Goal: Task Accomplishment & Management: Complete application form

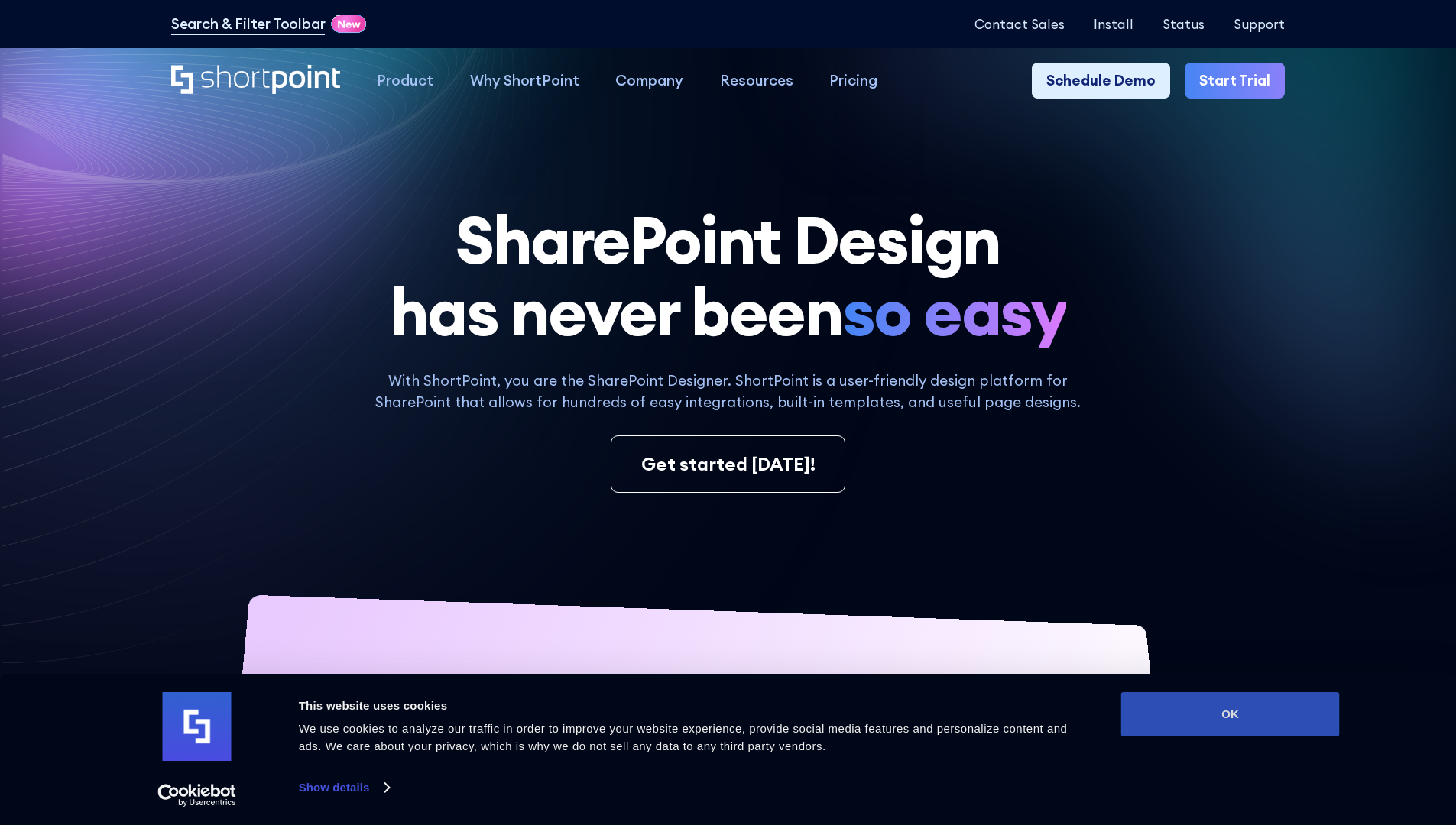
click at [1230, 715] on button "OK" at bounding box center [1230, 715] width 218 height 45
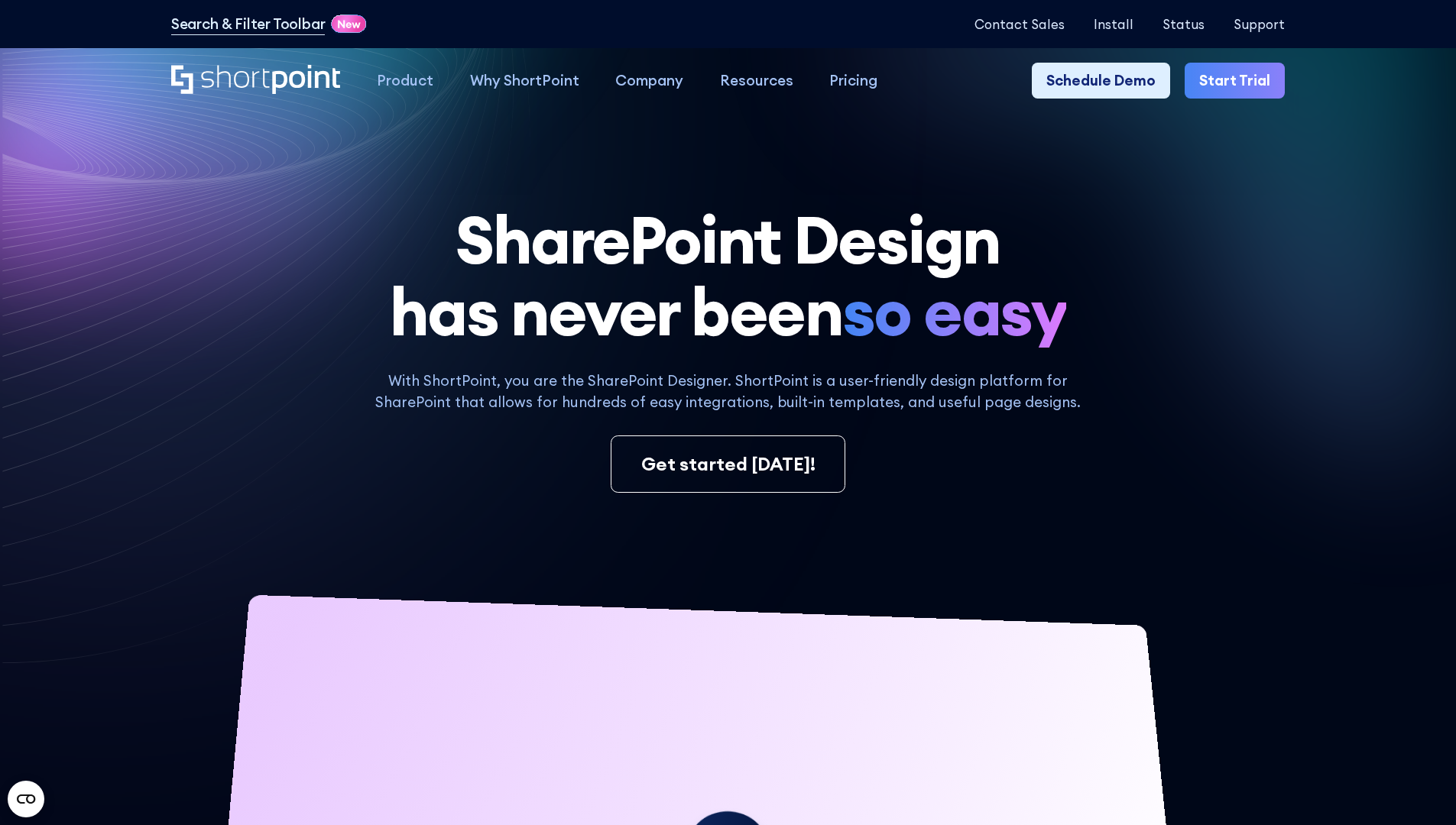
click at [1239, 81] on link "Start Trial" at bounding box center [1234, 81] width 100 height 37
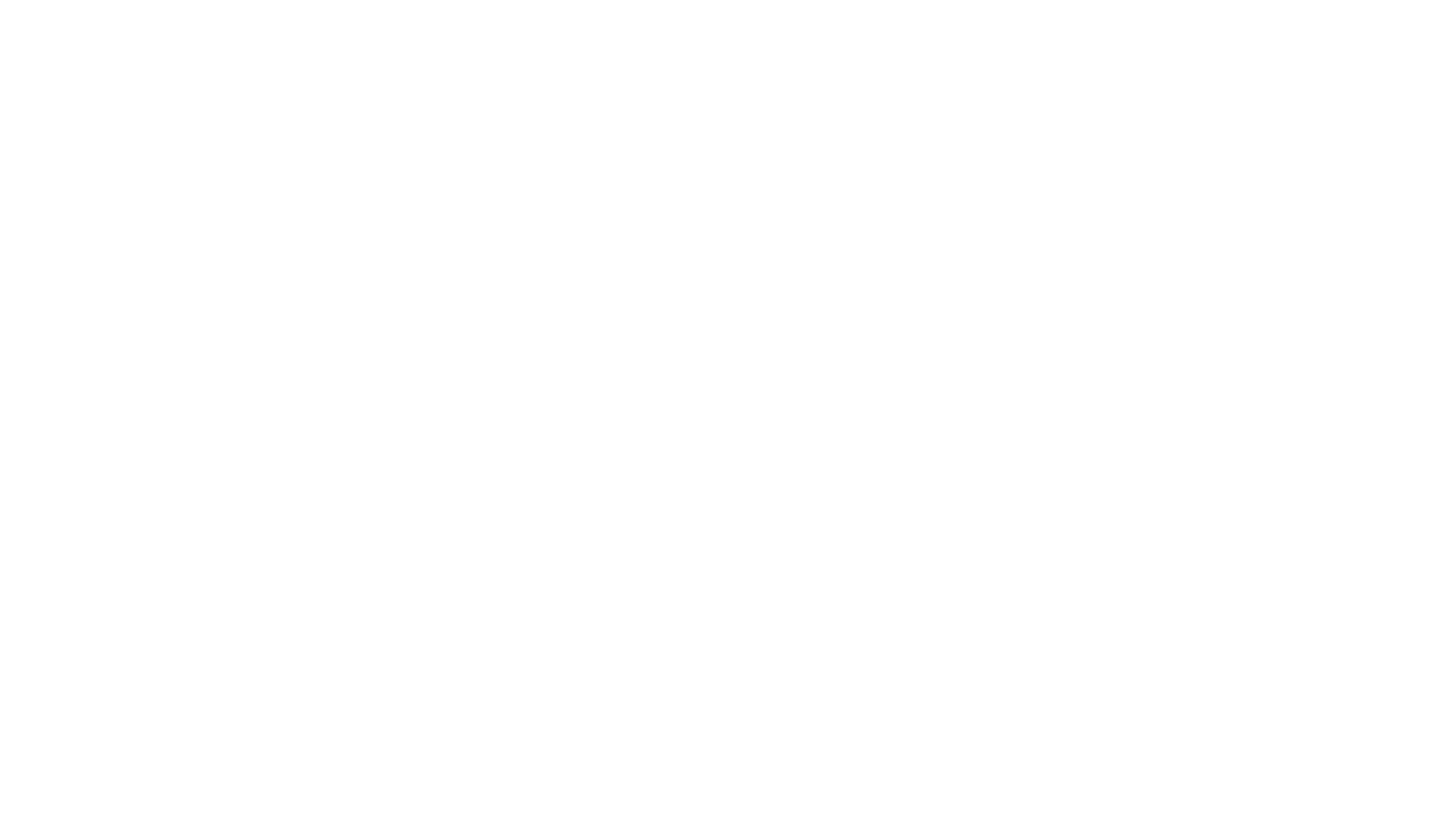
type input "Archebald"
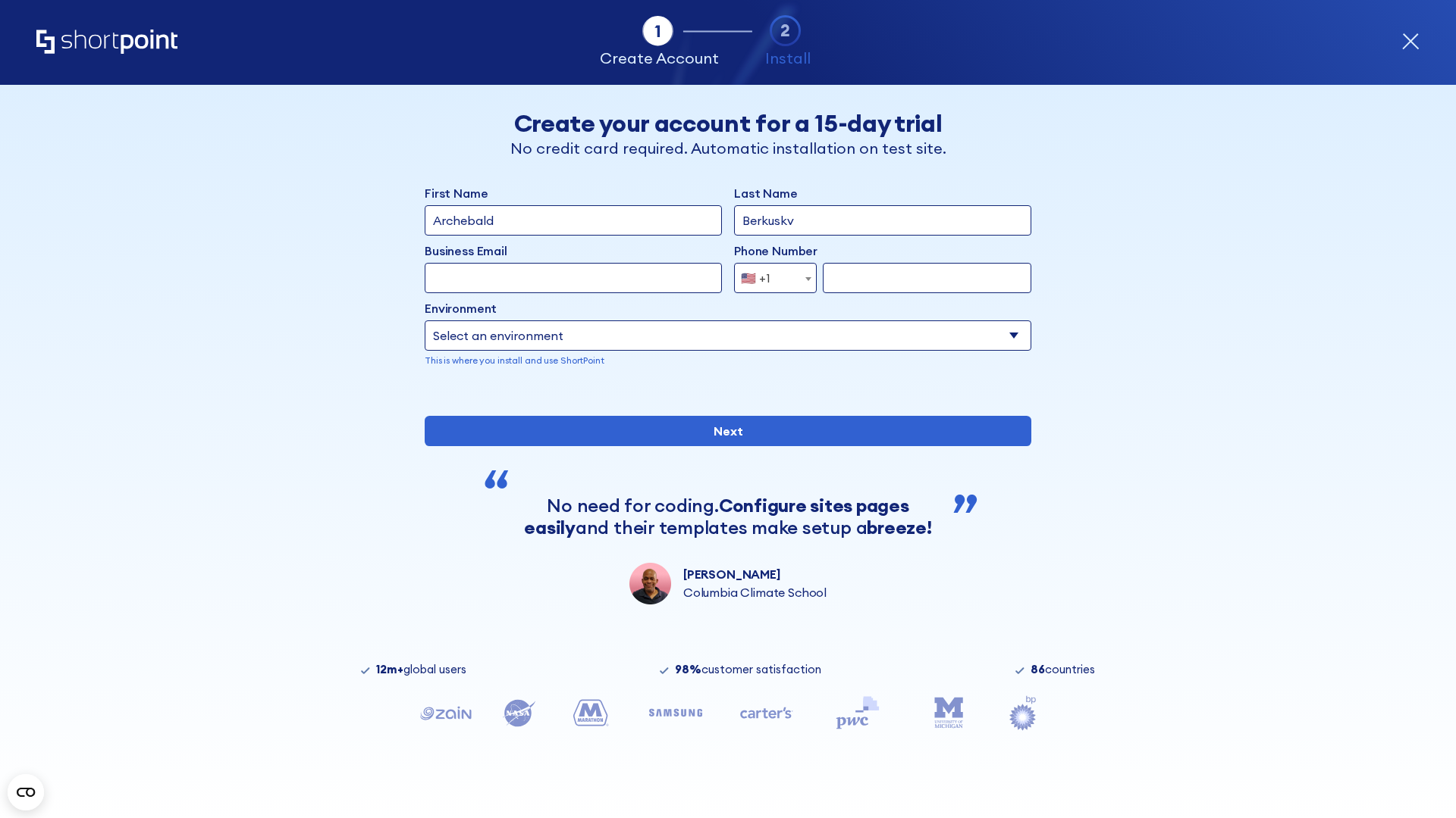
type input "Berkuskv"
type input "2125556789"
select select "Microsoft 365"
type input "2125556789"
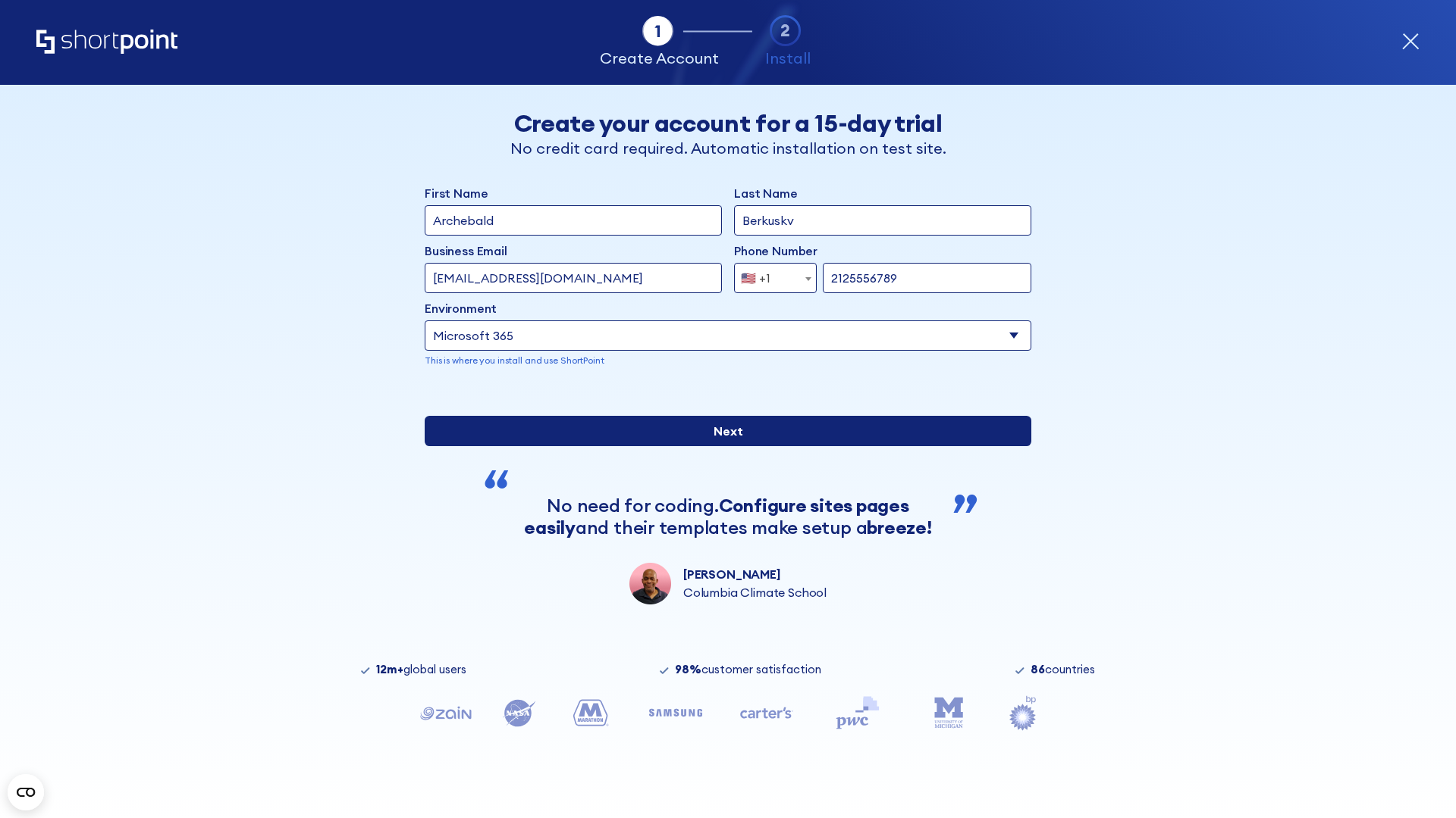
scroll to position [3, 0]
click at [722, 446] on input "Next" at bounding box center [727, 431] width 606 height 30
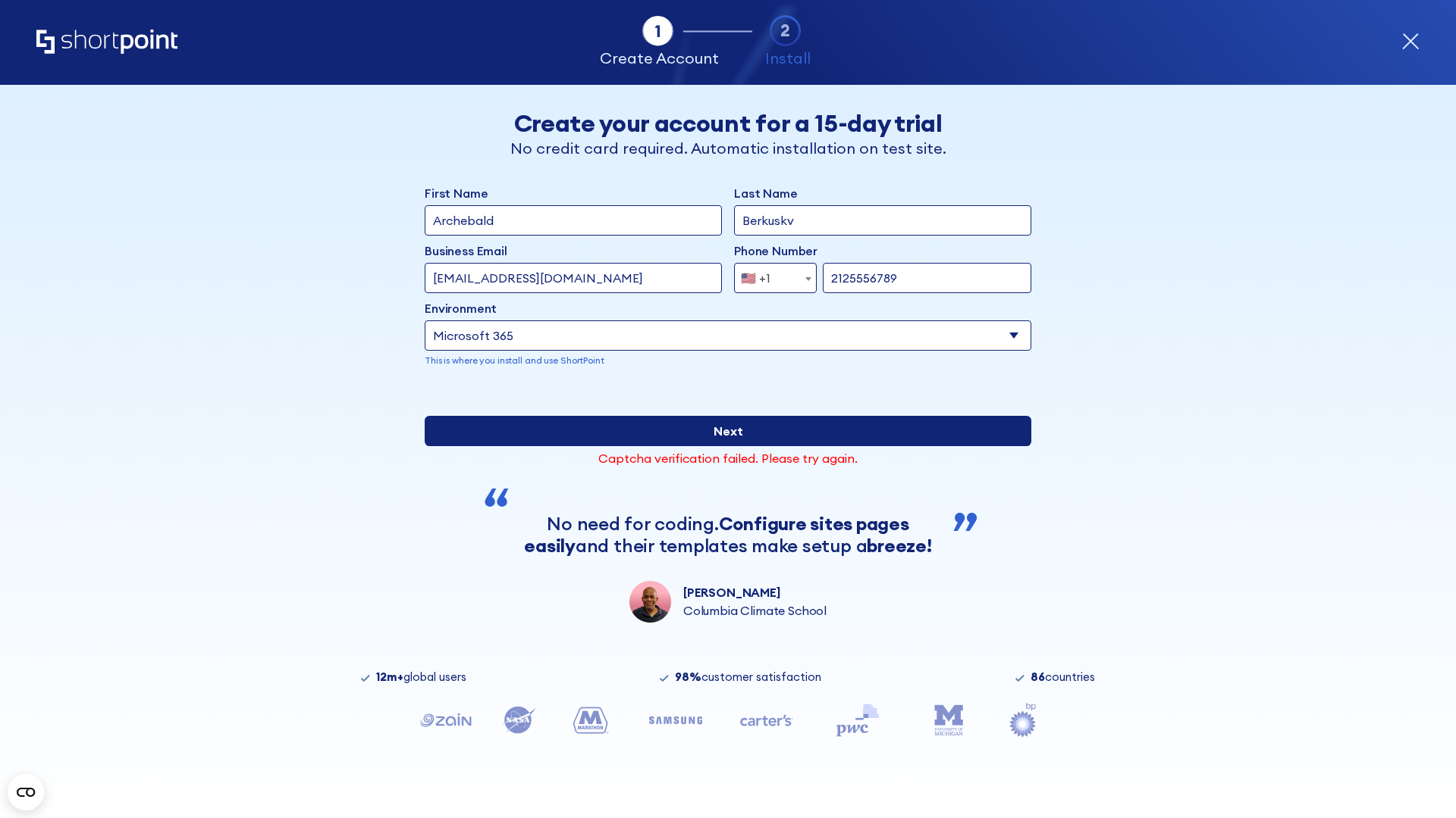
click at [722, 446] on input "Next" at bounding box center [727, 431] width 606 height 30
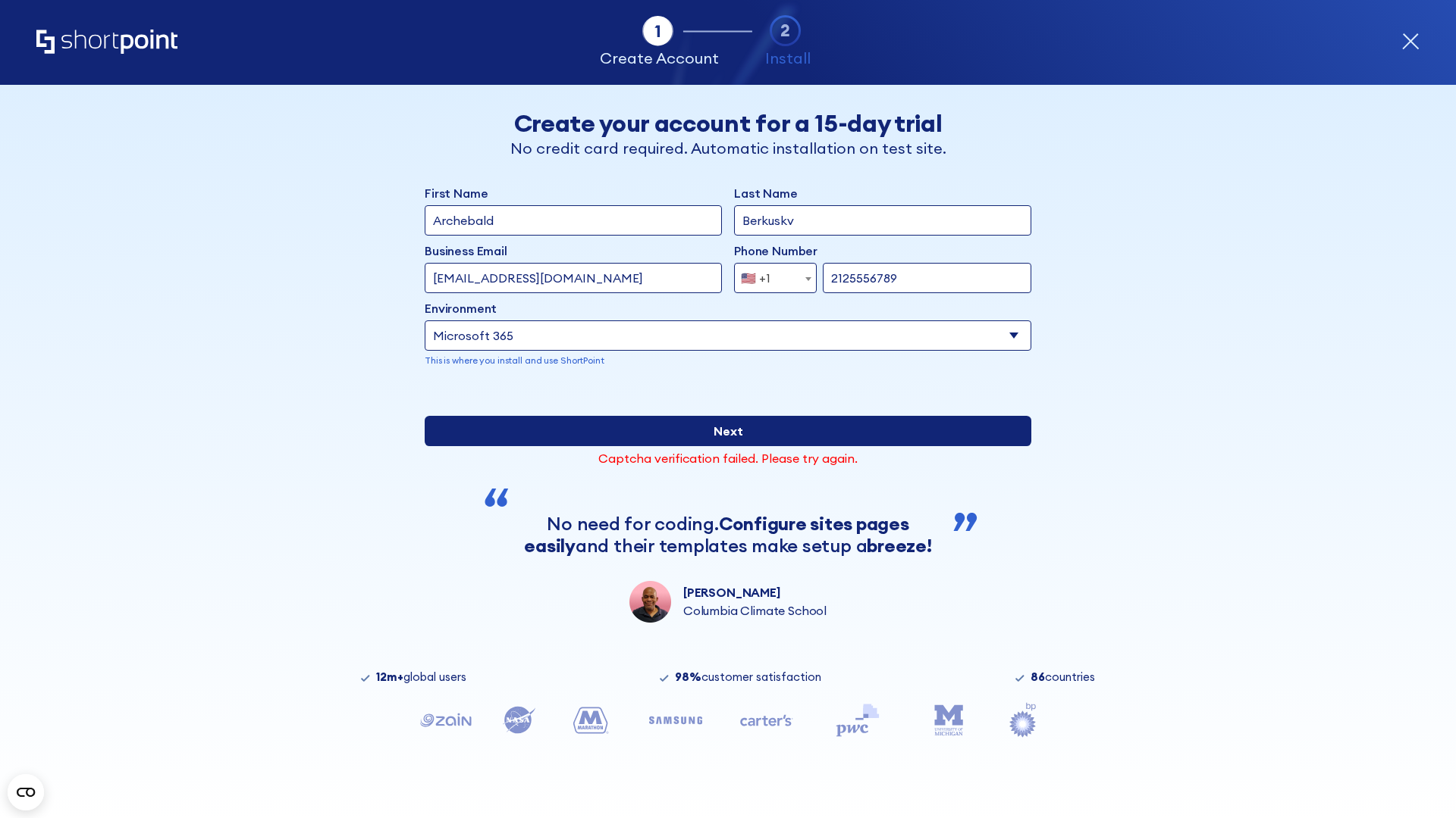
click at [722, 446] on input "Next" at bounding box center [727, 431] width 606 height 30
type input "test@shortpoint.com"
click at [722, 446] on input "Next" at bounding box center [727, 431] width 606 height 30
